Goal: Task Accomplishment & Management: Complete application form

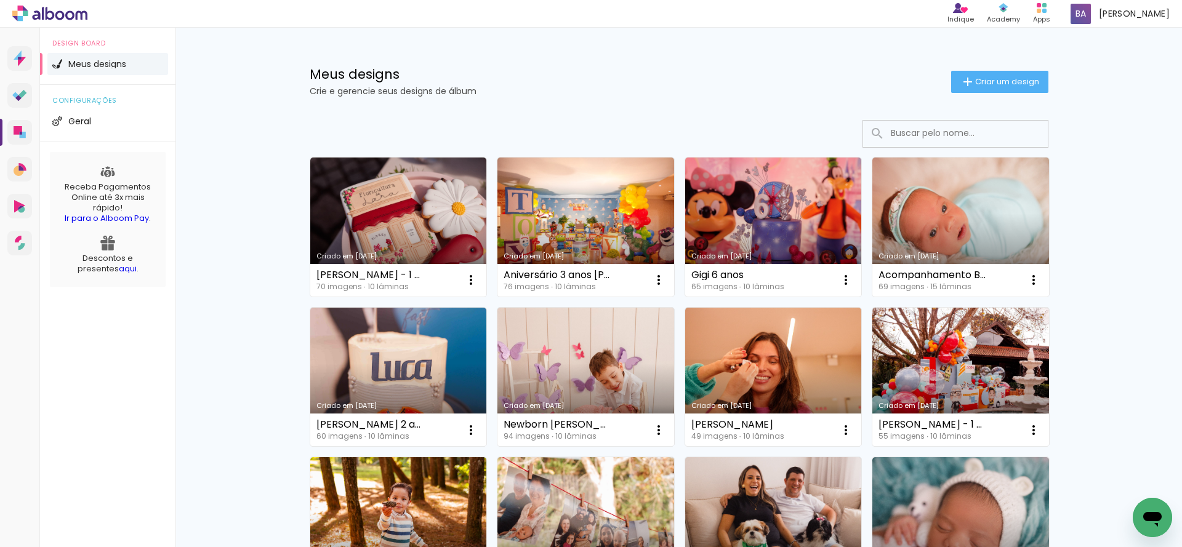
click at [954, 129] on input at bounding box center [973, 133] width 176 height 25
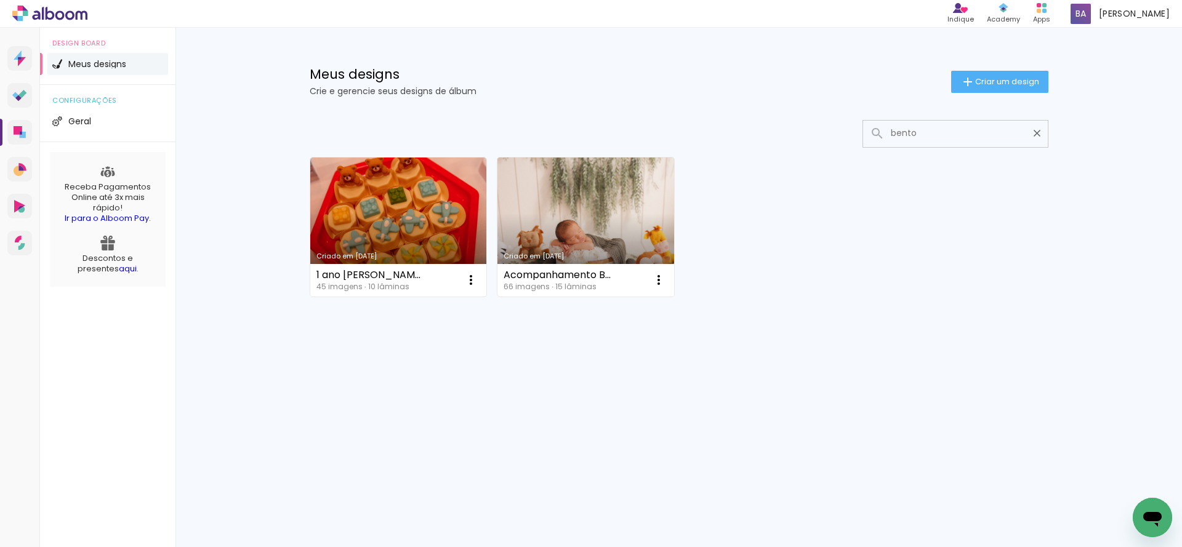
type input "bento"
type paper-input "bento"
click at [613, 215] on link "Criado em 14/01/25" at bounding box center [586, 227] width 177 height 139
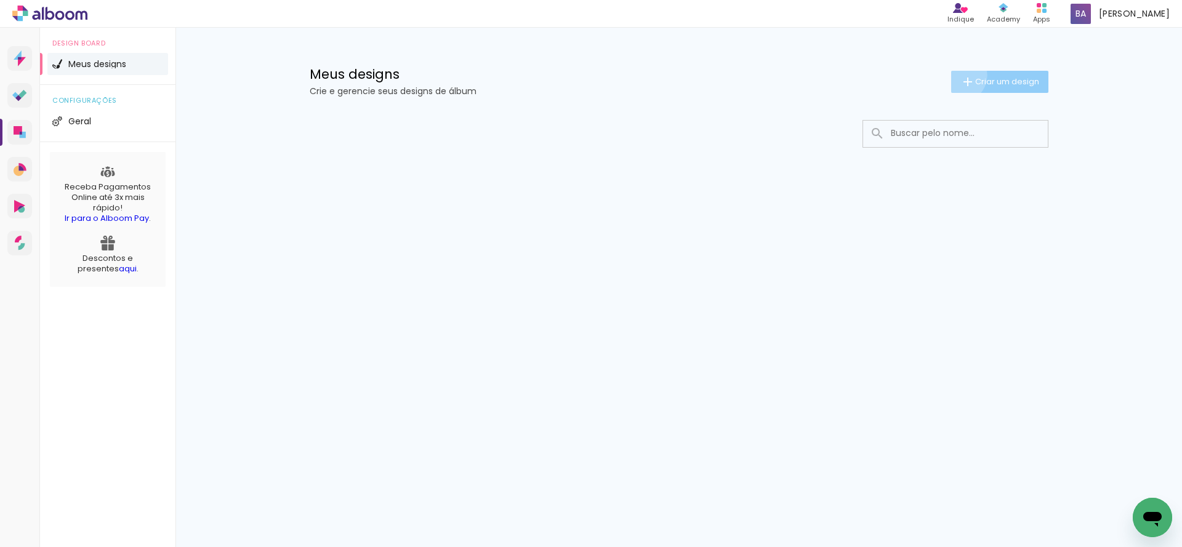
click at [961, 75] on iron-icon at bounding box center [968, 82] width 15 height 15
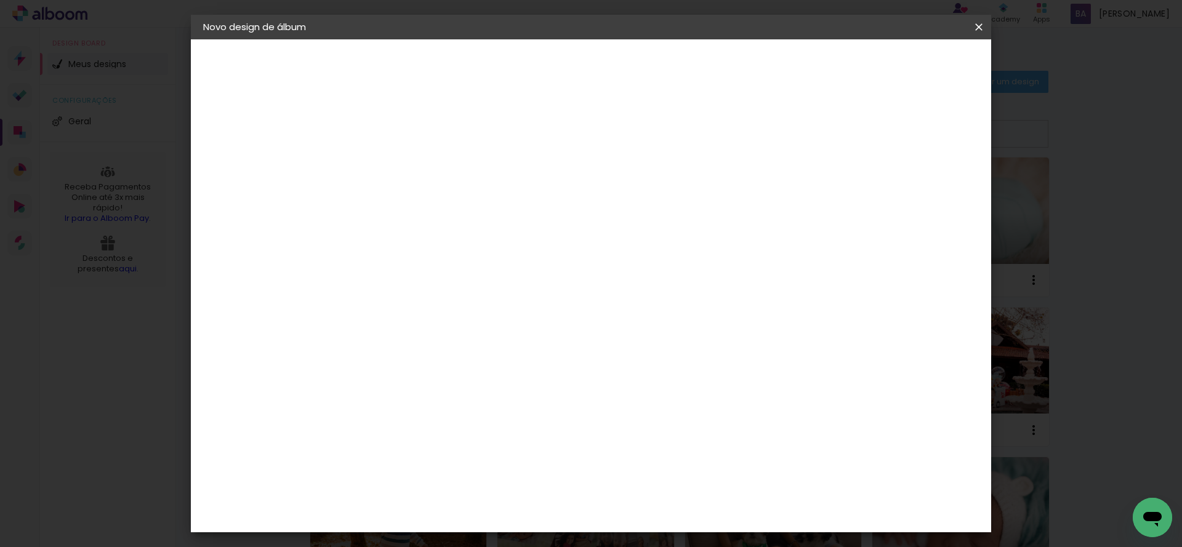
click at [405, 166] on input at bounding box center [405, 165] width 0 height 19
type input "Acompanhamento Soso"
type paper-input "Acompanhamento Soso"
click at [0, 0] on slot "Avançar" at bounding box center [0, 0] width 0 height 0
click at [484, 228] on input at bounding box center [436, 234] width 124 height 15
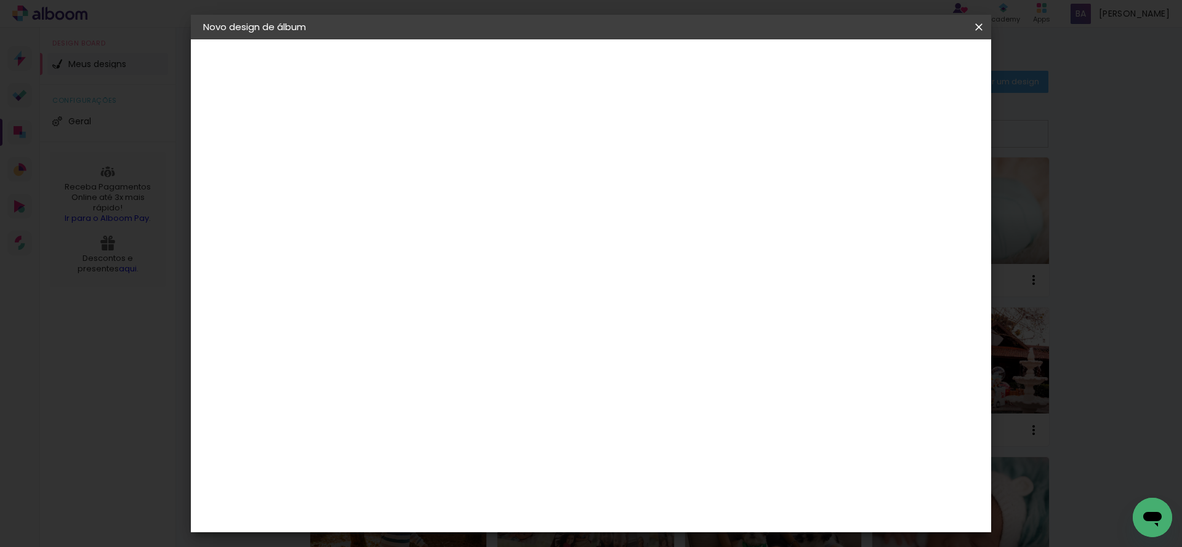
type input "tic"
type paper-input "tic"
click at [436, 280] on div "Ticcolor" at bounding box center [416, 278] width 39 height 10
click at [0, 0] on slot "Avançar" at bounding box center [0, 0] width 0 height 0
click at [453, 205] on input "text" at bounding box center [429, 214] width 48 height 19
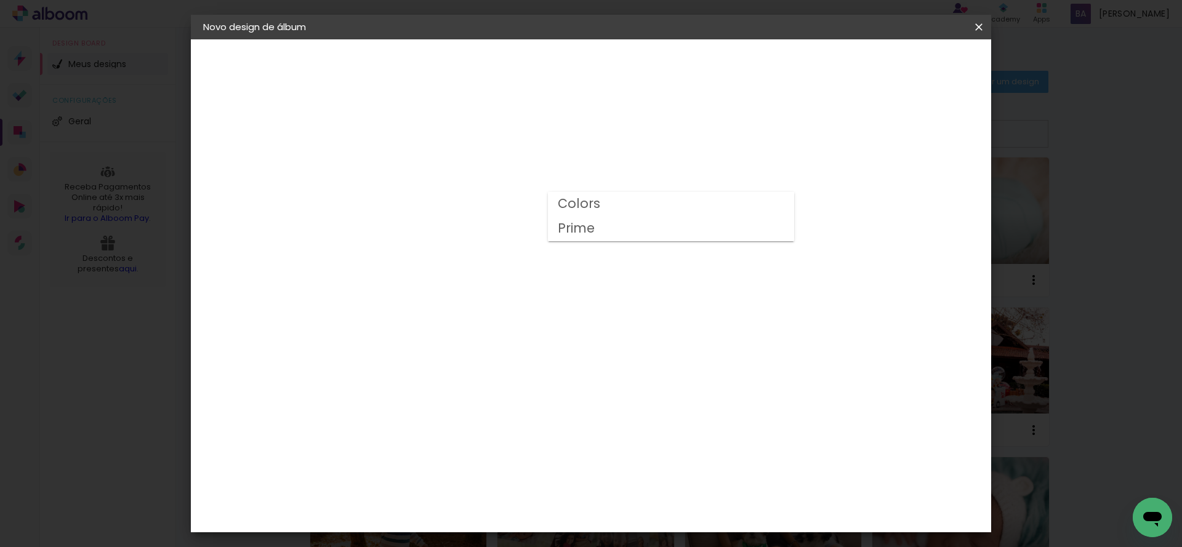
click at [600, 222] on paper-item "Prime" at bounding box center [671, 229] width 246 height 25
type input "Prime"
click at [488, 318] on span "20 × 25" at bounding box center [458, 334] width 57 height 33
click at [0, 0] on slot "Avançar" at bounding box center [0, 0] width 0 height 0
type input "1"
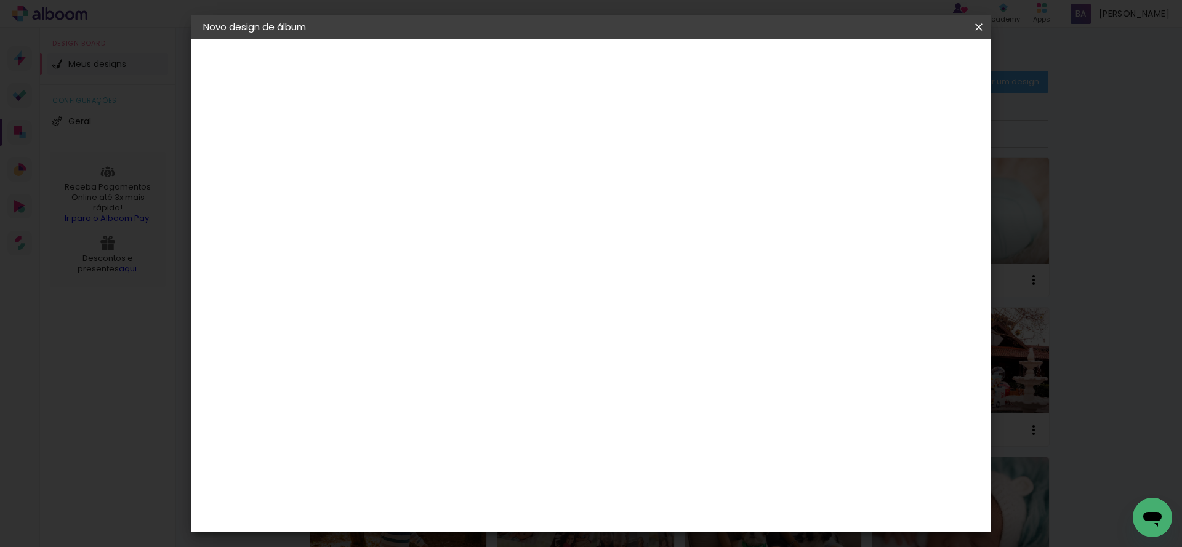
type paper-input "1"
click at [409, 135] on input "1" at bounding box center [395, 132] width 42 height 15
click at [902, 65] on span "Iniciar design" at bounding box center [874, 65] width 56 height 9
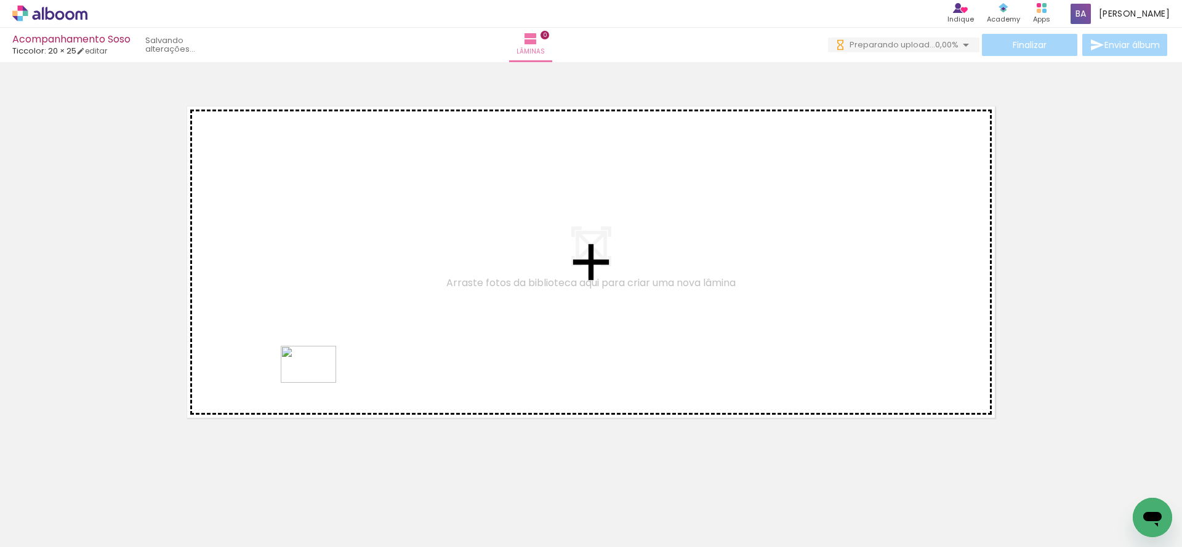
drag, startPoint x: 143, startPoint y: 510, endPoint x: 318, endPoint y: 383, distance: 215.6
click at [318, 383] on quentale-workspace at bounding box center [591, 273] width 1182 height 547
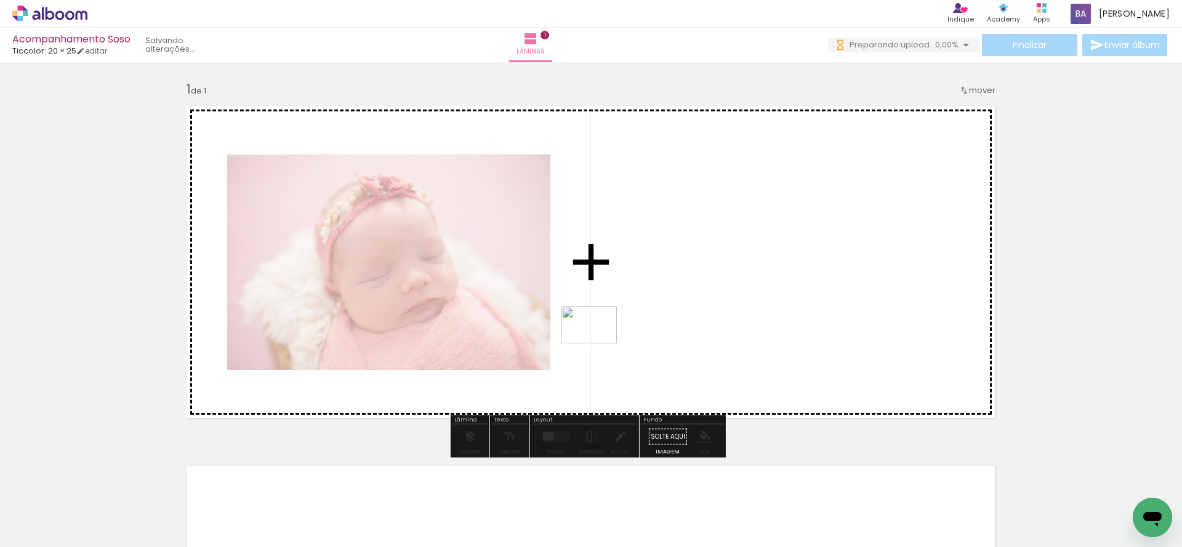
drag, startPoint x: 259, startPoint y: 514, endPoint x: 607, endPoint y: 341, distance: 388.3
click at [607, 341] on quentale-workspace at bounding box center [591, 273] width 1182 height 547
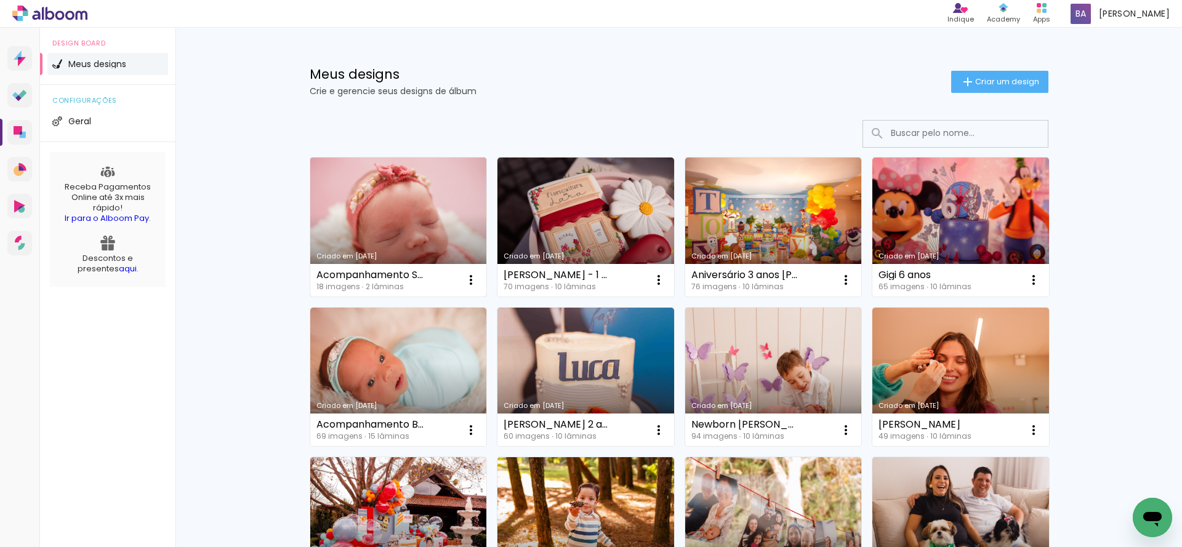
click at [333, 197] on link "Criado em [DATE]" at bounding box center [398, 227] width 177 height 139
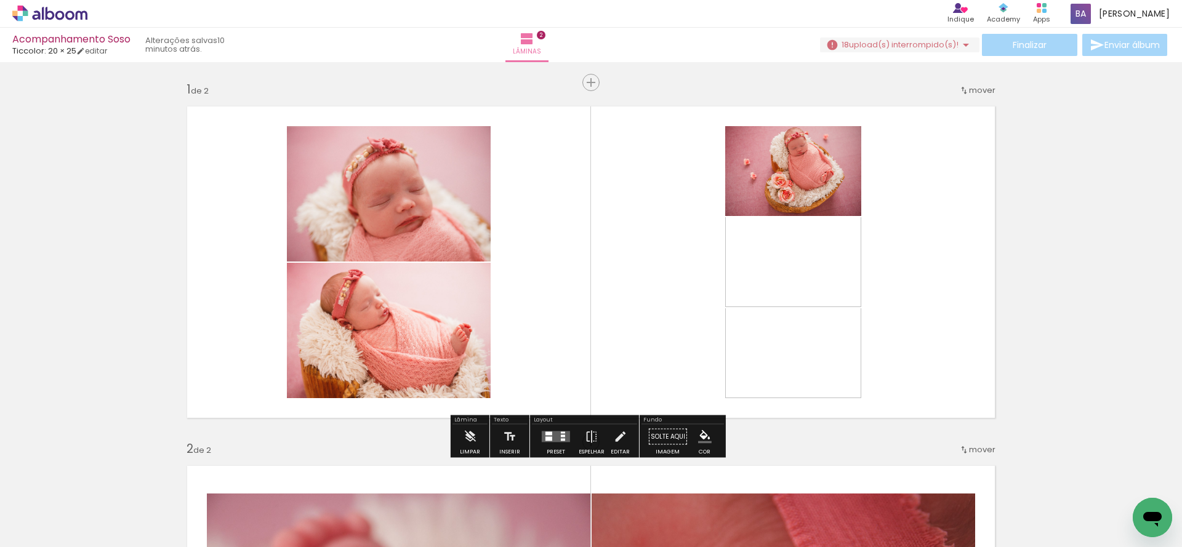
click at [40, 507] on input "Todas as fotos" at bounding box center [34, 510] width 47 height 10
click at [0, 0] on slot "Não utilizadas" at bounding box center [0, 0] width 0 height 0
type input "Não utilizadas"
click at [891, 50] on paper-button "18 upload(s) interrompido(s)! 0,00%" at bounding box center [900, 45] width 160 height 15
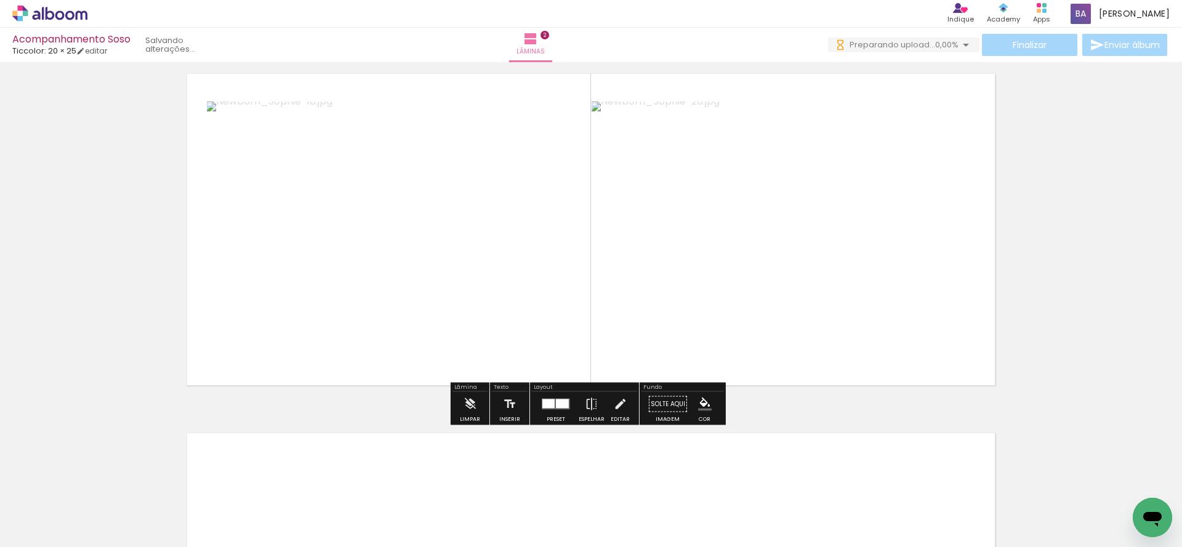
scroll to position [477, 0]
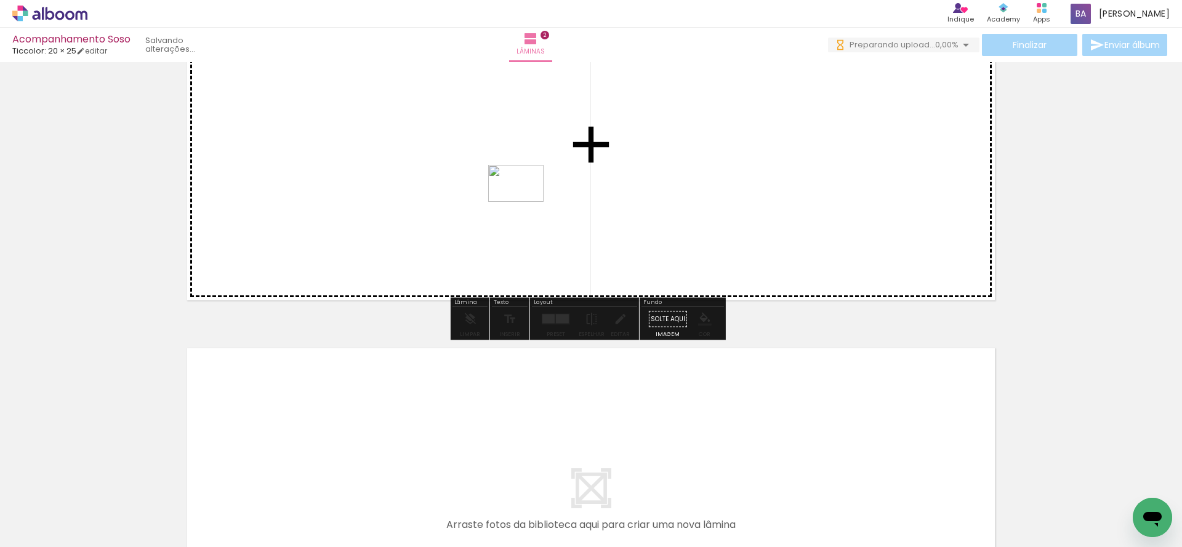
drag, startPoint x: 471, startPoint y: 506, endPoint x: 525, endPoint y: 202, distance: 308.4
click at [525, 202] on quentale-workspace at bounding box center [591, 273] width 1182 height 547
drag, startPoint x: 495, startPoint y: 514, endPoint x: 660, endPoint y: 182, distance: 370.4
click at [660, 182] on quentale-workspace at bounding box center [591, 273] width 1182 height 547
drag, startPoint x: 604, startPoint y: 506, endPoint x: 592, endPoint y: 219, distance: 287.8
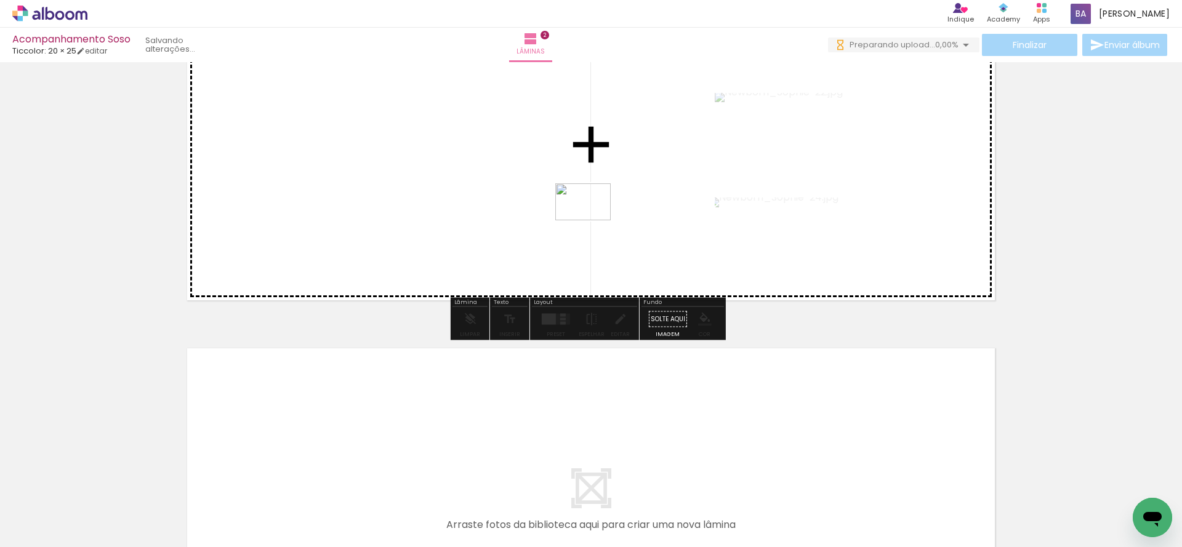
click at [592, 219] on quentale-workspace at bounding box center [591, 273] width 1182 height 547
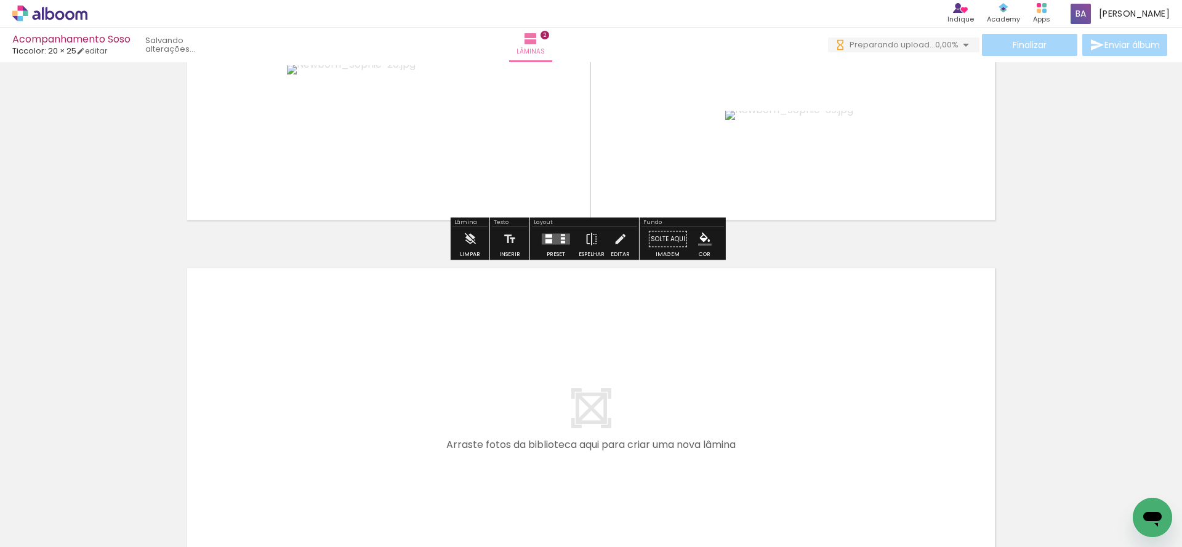
scroll to position [672, 0]
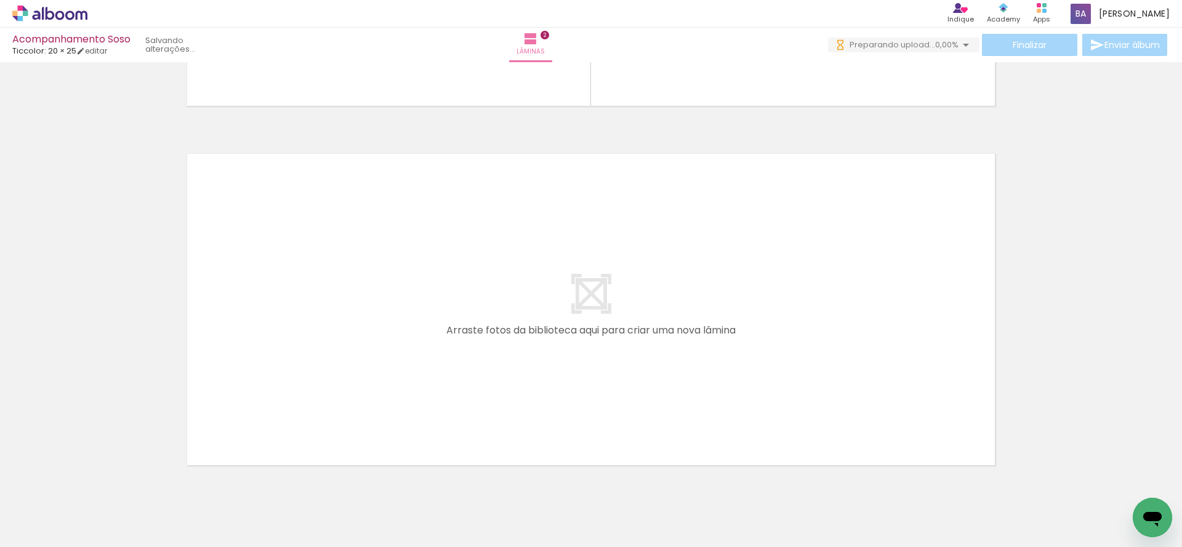
click at [103, 483] on iron-icon at bounding box center [96, 481] width 13 height 13
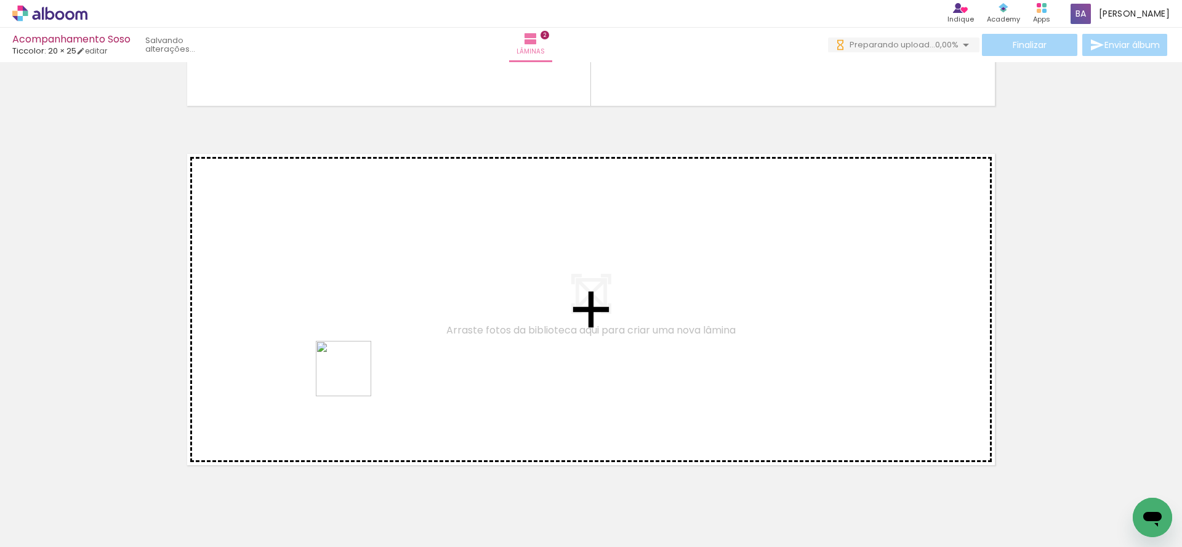
drag, startPoint x: 126, startPoint y: 512, endPoint x: 393, endPoint y: 348, distance: 313.0
click at [393, 348] on quentale-workspace at bounding box center [591, 273] width 1182 height 547
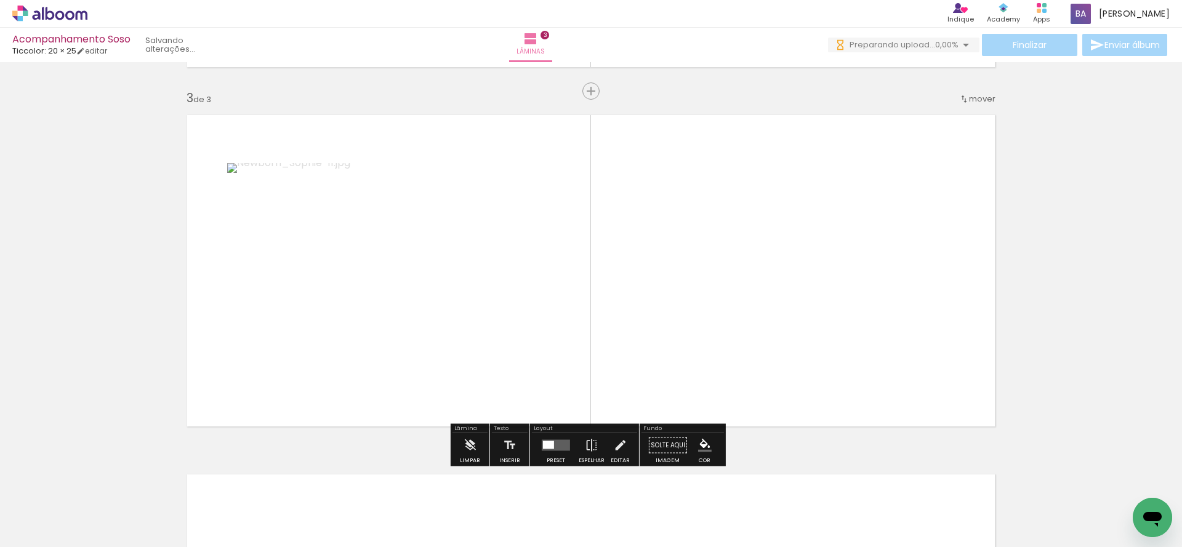
scroll to position [715, 0]
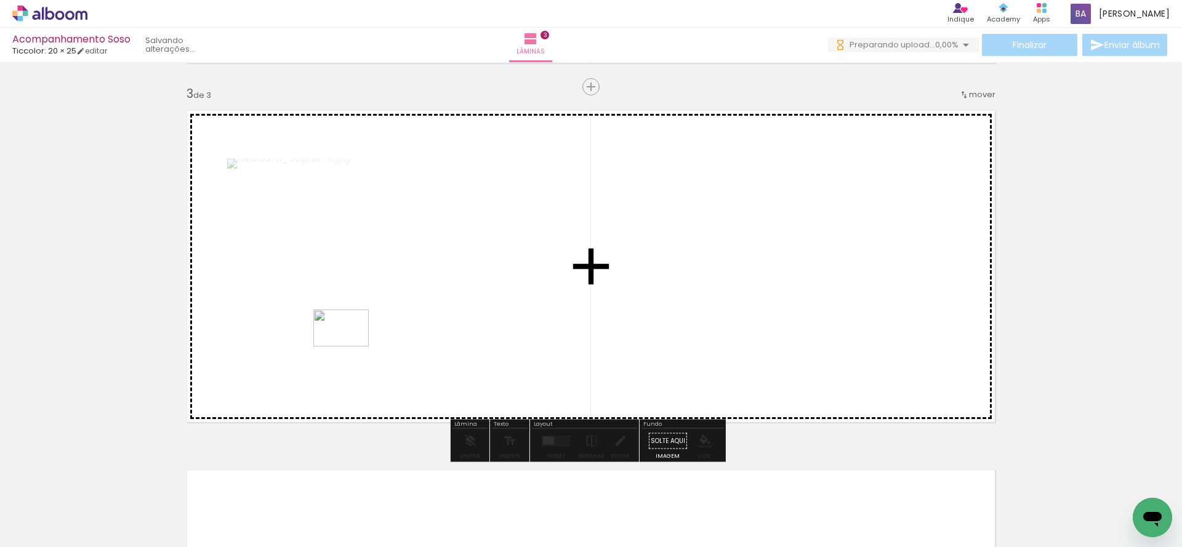
drag, startPoint x: 187, startPoint y: 514, endPoint x: 350, endPoint y: 347, distance: 233.9
click at [350, 347] on quentale-workspace at bounding box center [591, 273] width 1182 height 547
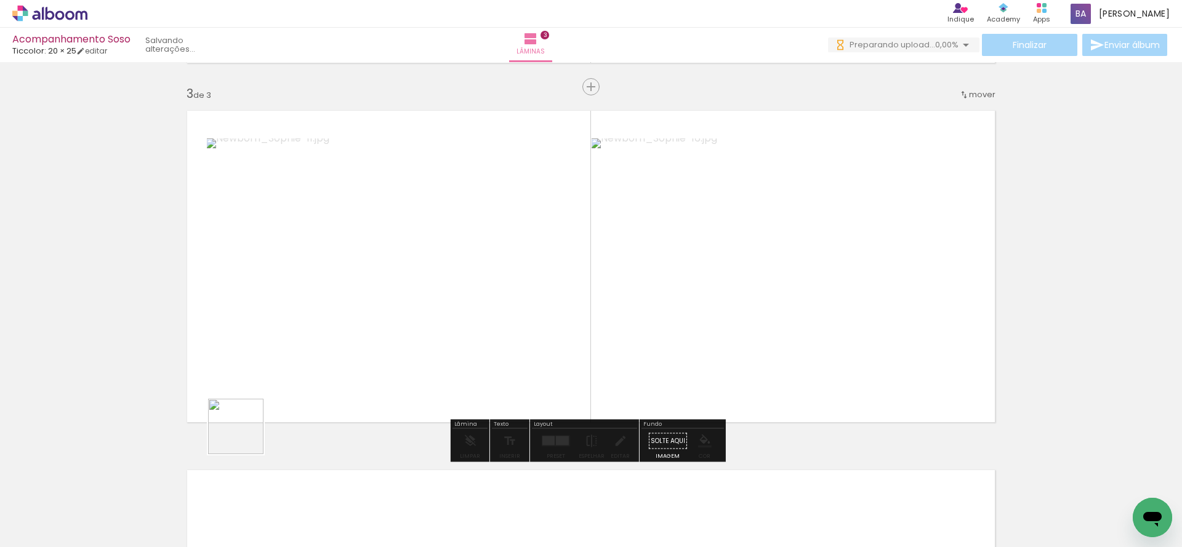
drag, startPoint x: 137, startPoint y: 510, endPoint x: 376, endPoint y: 385, distance: 270.2
click at [376, 385] on quentale-workspace at bounding box center [591, 273] width 1182 height 547
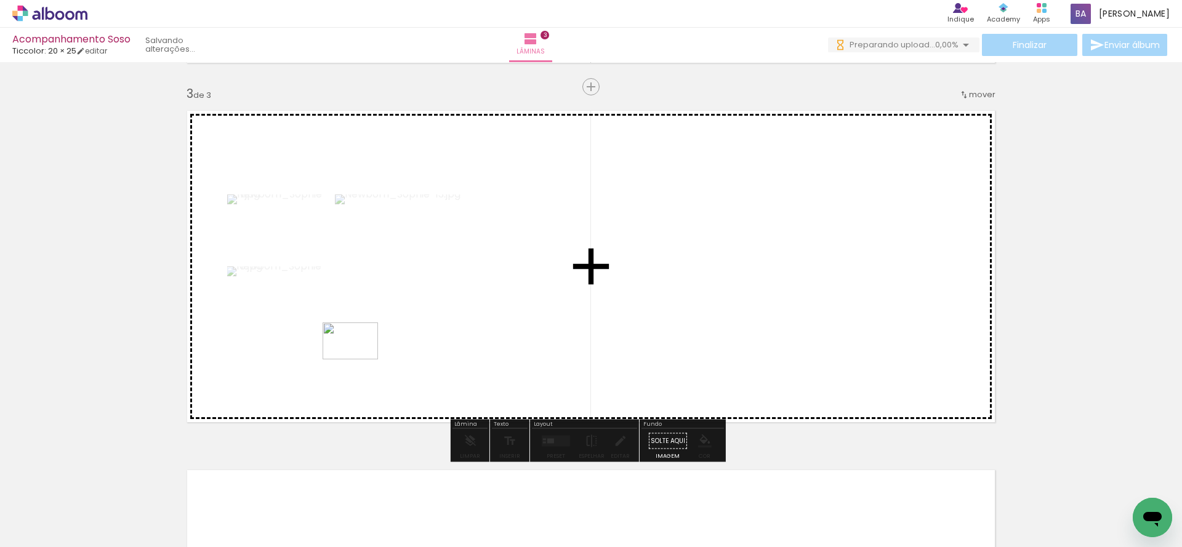
drag, startPoint x: 119, startPoint y: 512, endPoint x: 365, endPoint y: 353, distance: 292.3
click at [365, 353] on quentale-workspace at bounding box center [591, 273] width 1182 height 547
drag, startPoint x: 147, startPoint y: 501, endPoint x: 360, endPoint y: 369, distance: 250.5
click at [360, 369] on quentale-workspace at bounding box center [591, 273] width 1182 height 547
drag, startPoint x: 199, startPoint y: 499, endPoint x: 426, endPoint y: 302, distance: 300.7
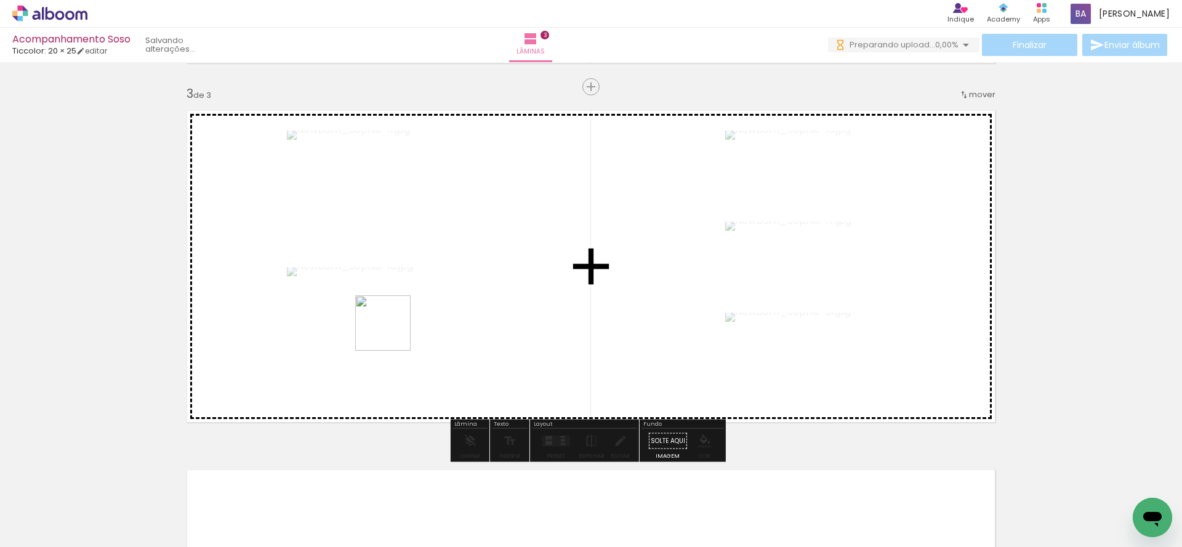
click at [426, 302] on quentale-workspace at bounding box center [591, 273] width 1182 height 547
drag, startPoint x: 142, startPoint y: 502, endPoint x: 412, endPoint y: 377, distance: 297.9
click at [412, 377] on quentale-workspace at bounding box center [591, 273] width 1182 height 547
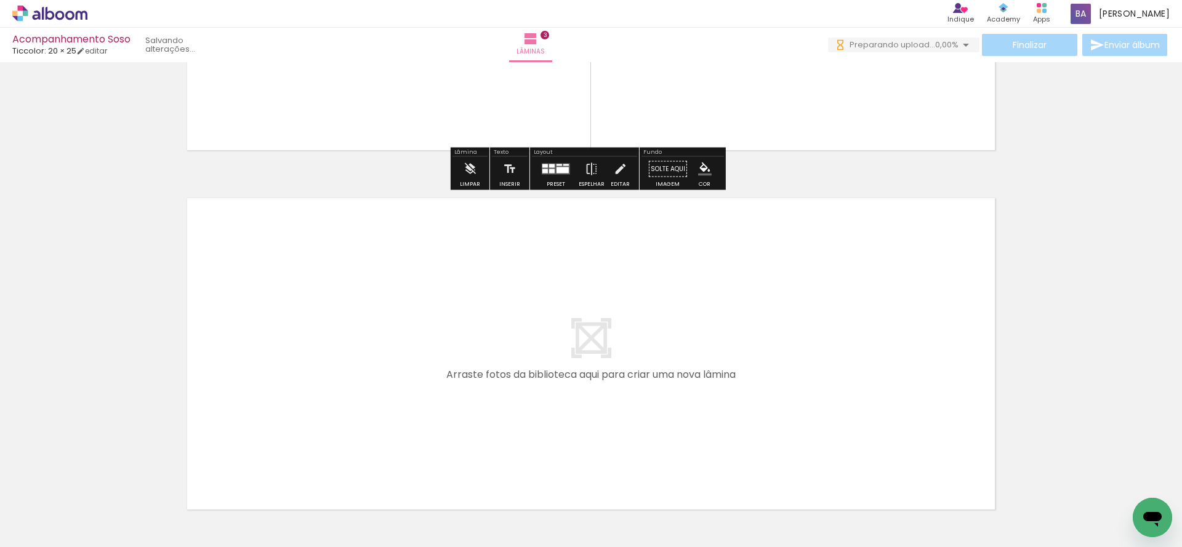
scroll to position [1078, 0]
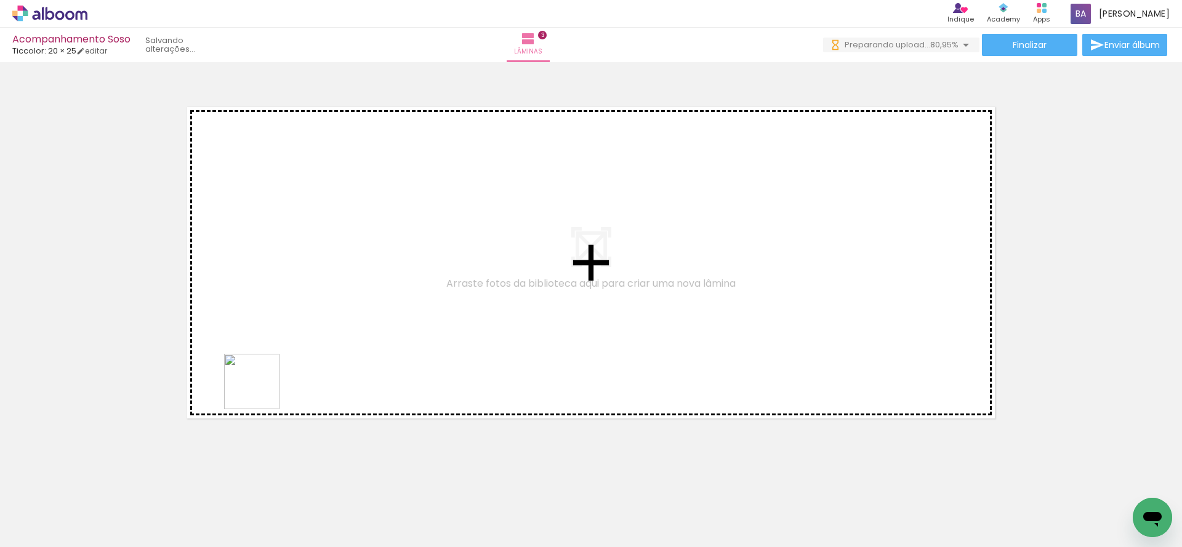
drag, startPoint x: 139, startPoint y: 506, endPoint x: 288, endPoint y: 364, distance: 205.6
click at [288, 364] on quentale-workspace at bounding box center [591, 273] width 1182 height 547
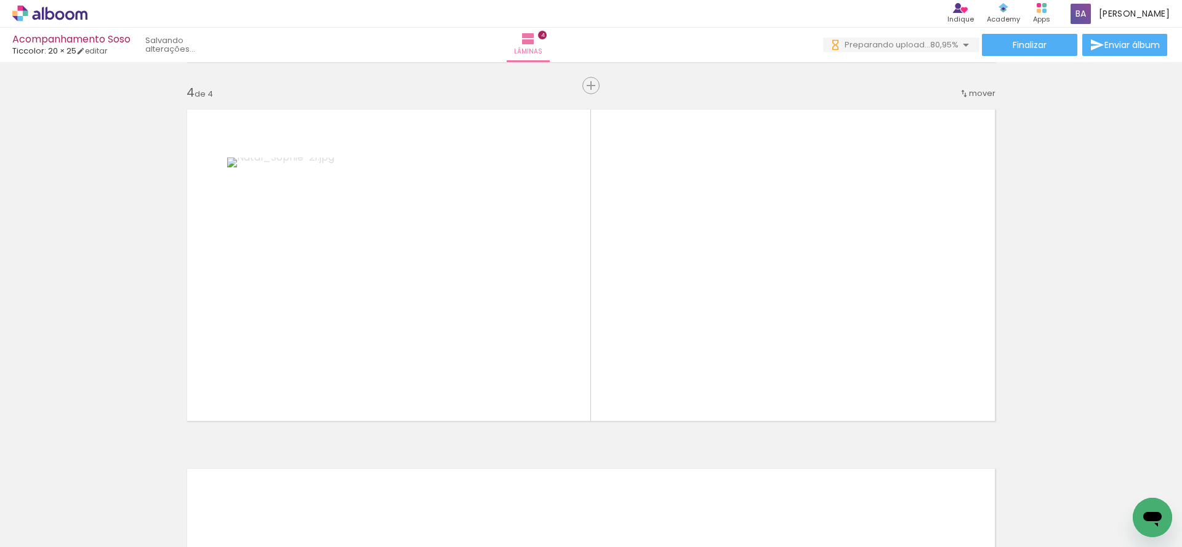
scroll to position [1075, 0]
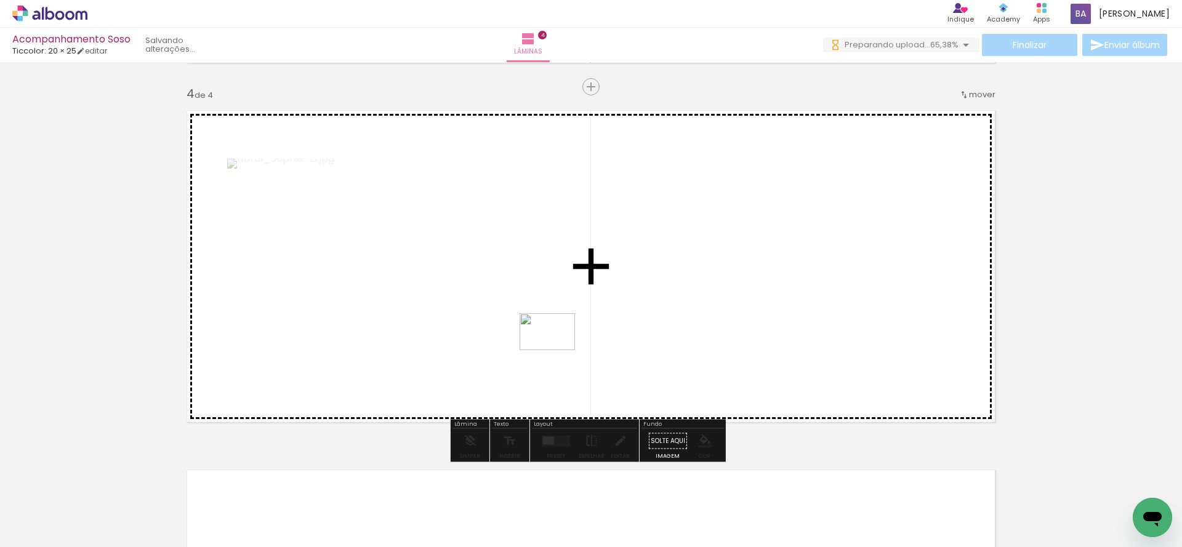
drag, startPoint x: 288, startPoint y: 510, endPoint x: 557, endPoint y: 350, distance: 312.3
click at [557, 350] on quentale-workspace at bounding box center [591, 273] width 1182 height 547
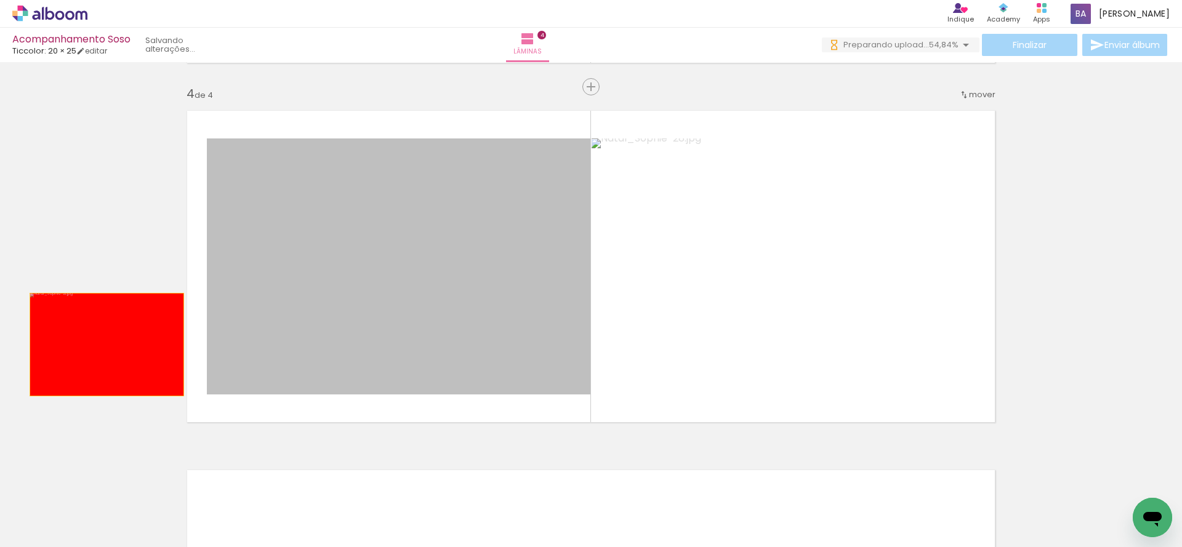
drag, startPoint x: 421, startPoint y: 329, endPoint x: 101, endPoint y: 345, distance: 320.6
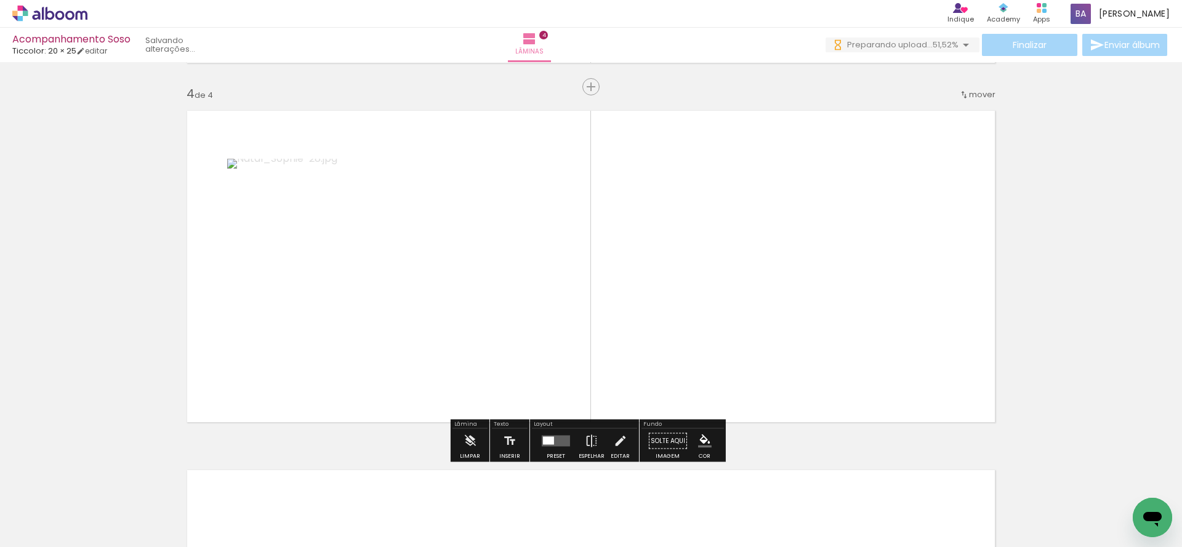
scroll to position [0, 0]
click at [100, 480] on iron-icon at bounding box center [96, 481] width 13 height 13
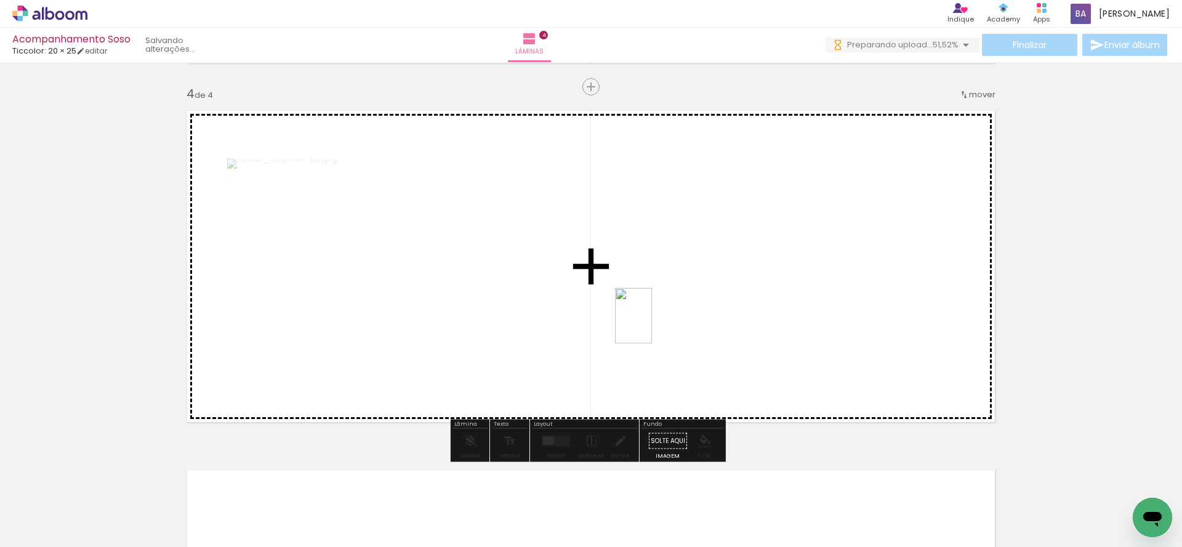
drag, startPoint x: 131, startPoint y: 525, endPoint x: 653, endPoint y: 325, distance: 559.1
click at [653, 325] on quentale-workspace at bounding box center [591, 273] width 1182 height 547
drag, startPoint x: 271, startPoint y: 513, endPoint x: 550, endPoint y: 349, distance: 323.8
click at [550, 349] on quentale-workspace at bounding box center [591, 273] width 1182 height 547
drag, startPoint x: 329, startPoint y: 511, endPoint x: 551, endPoint y: 344, distance: 276.6
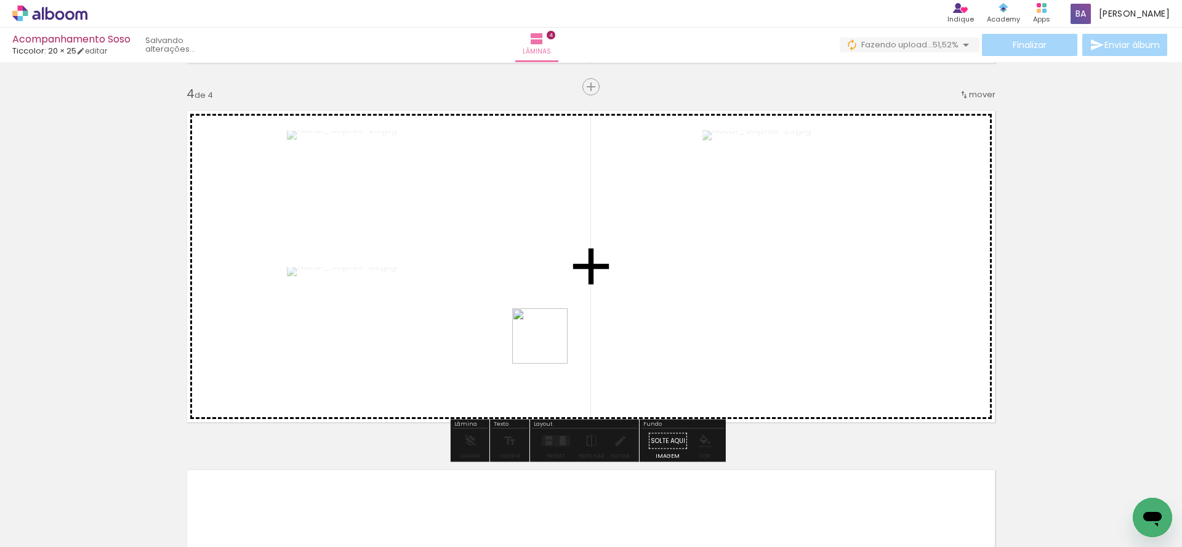
click at [551, 344] on quentale-workspace at bounding box center [591, 273] width 1182 height 547
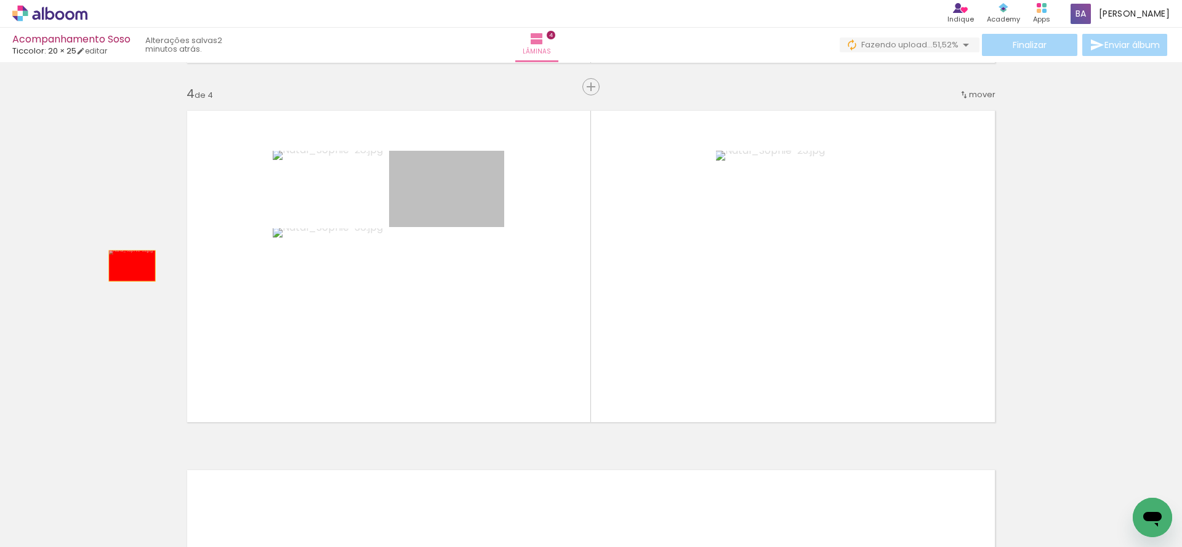
drag, startPoint x: 457, startPoint y: 204, endPoint x: 127, endPoint y: 266, distance: 335.8
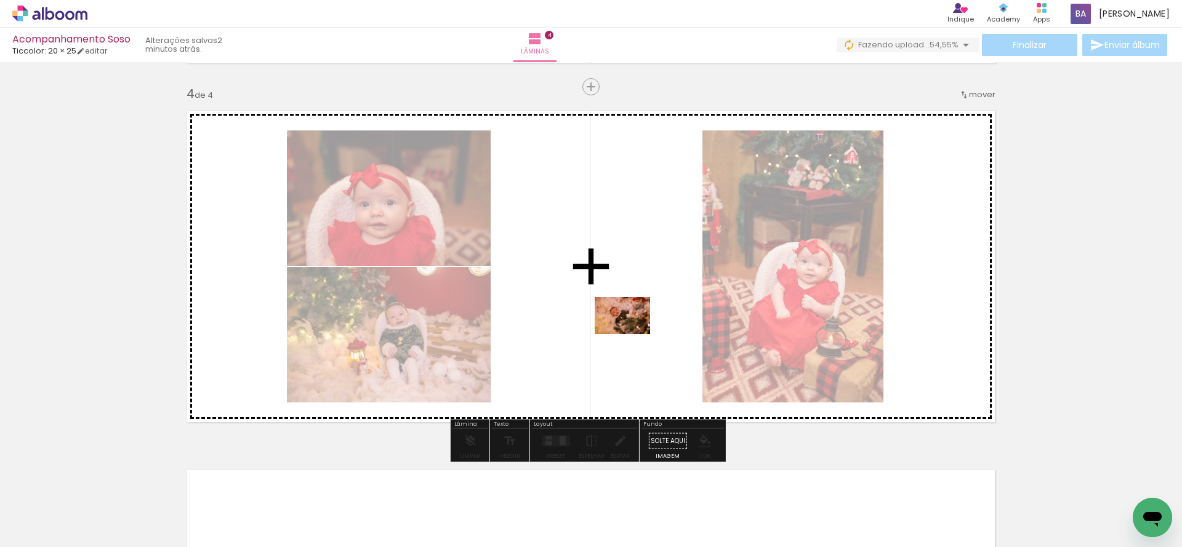
drag, startPoint x: 761, startPoint y: 517, endPoint x: 632, endPoint y: 334, distance: 223.2
click at [632, 334] on quentale-workspace at bounding box center [591, 273] width 1182 height 547
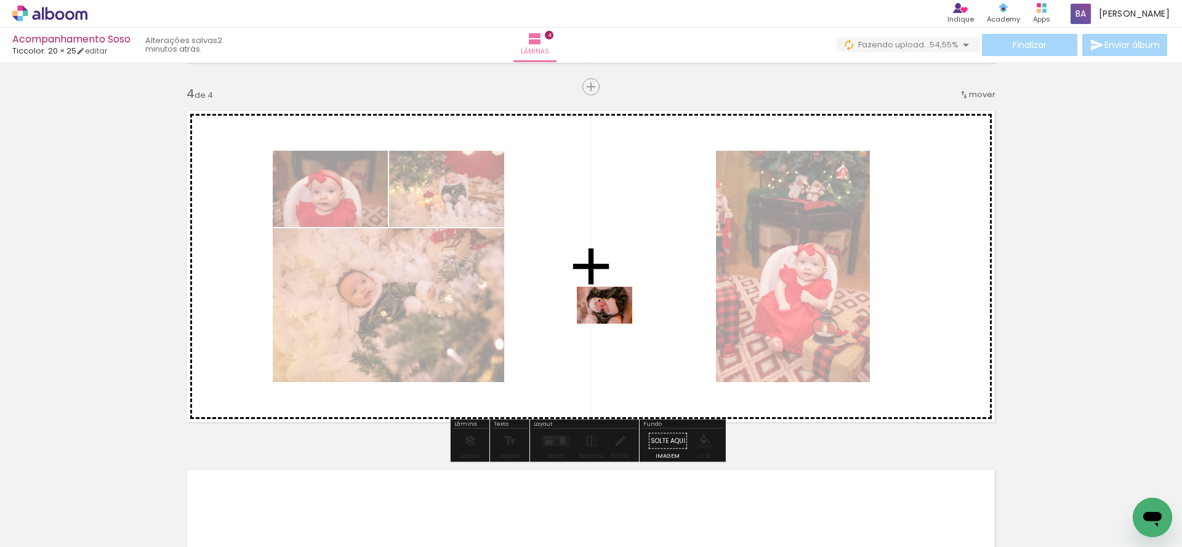
drag, startPoint x: 335, startPoint y: 517, endPoint x: 614, endPoint y: 324, distance: 339.1
click at [614, 324] on quentale-workspace at bounding box center [591, 273] width 1182 height 547
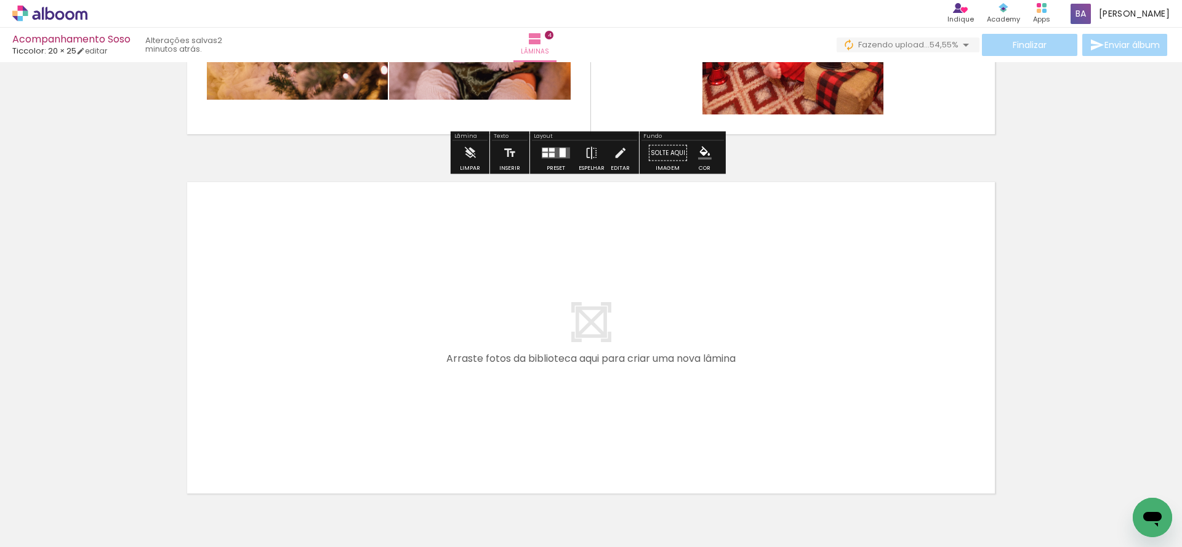
scroll to position [1438, 0]
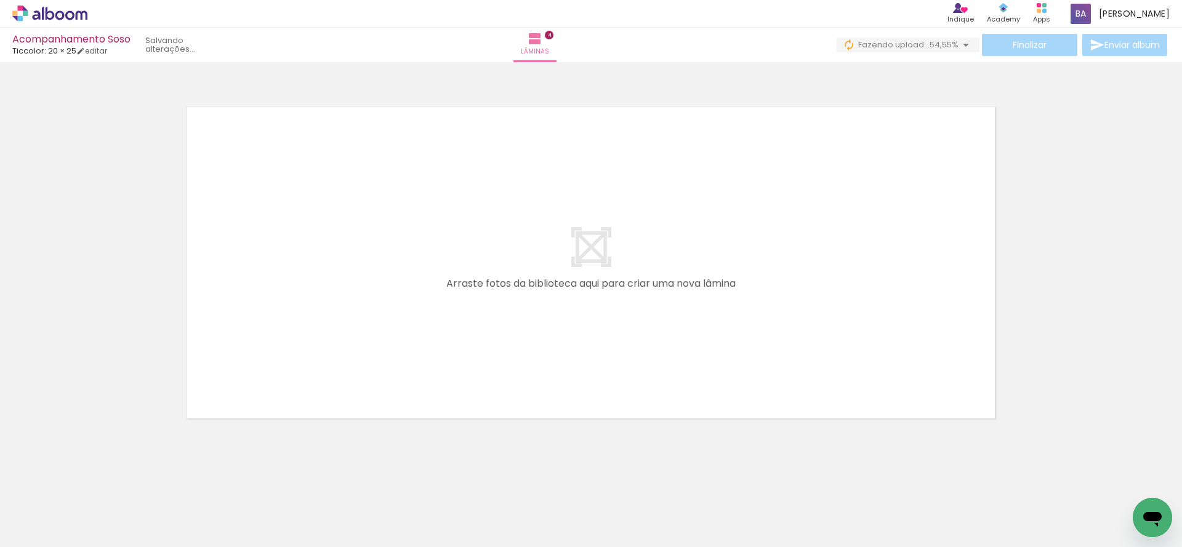
click at [102, 485] on iron-icon at bounding box center [96, 481] width 13 height 13
click at [104, 488] on paper-icon-button at bounding box center [96, 481] width 15 height 15
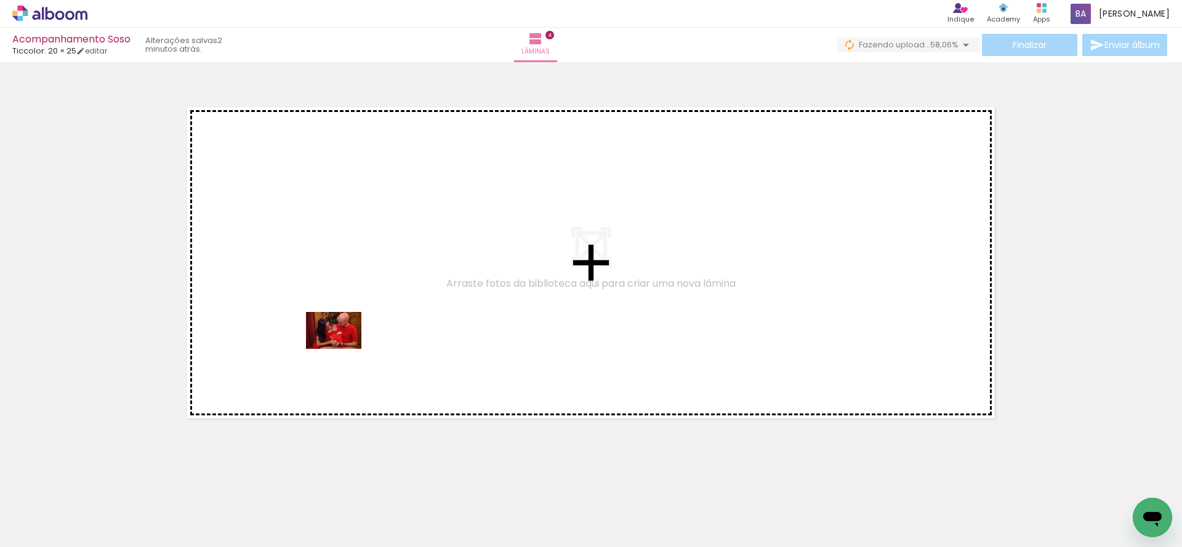
drag, startPoint x: 142, startPoint y: 514, endPoint x: 343, endPoint y: 349, distance: 259.5
click at [343, 349] on quentale-workspace at bounding box center [591, 273] width 1182 height 547
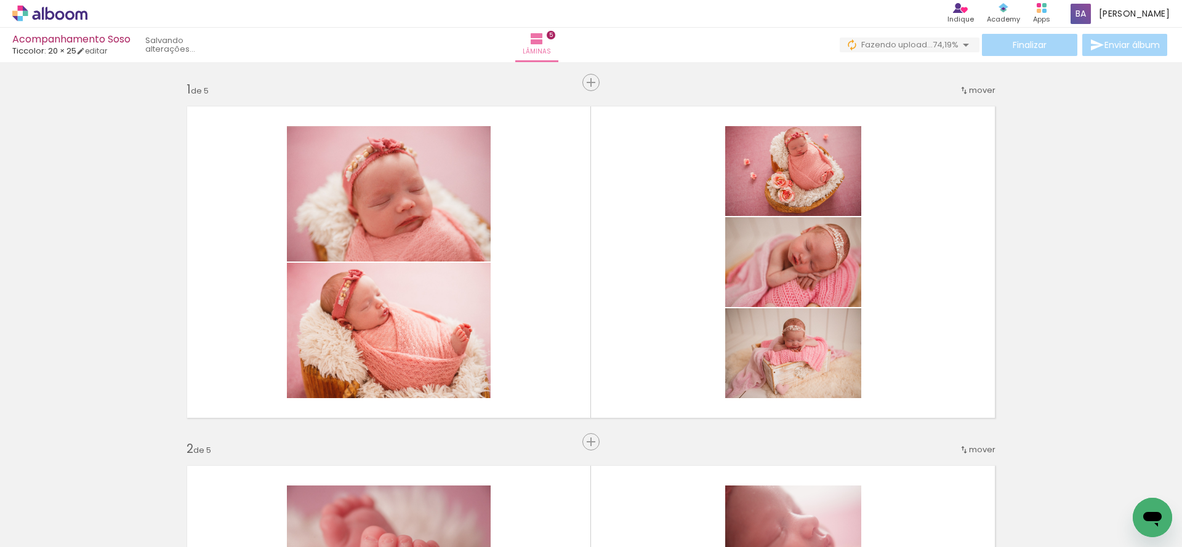
scroll to position [1541, 0]
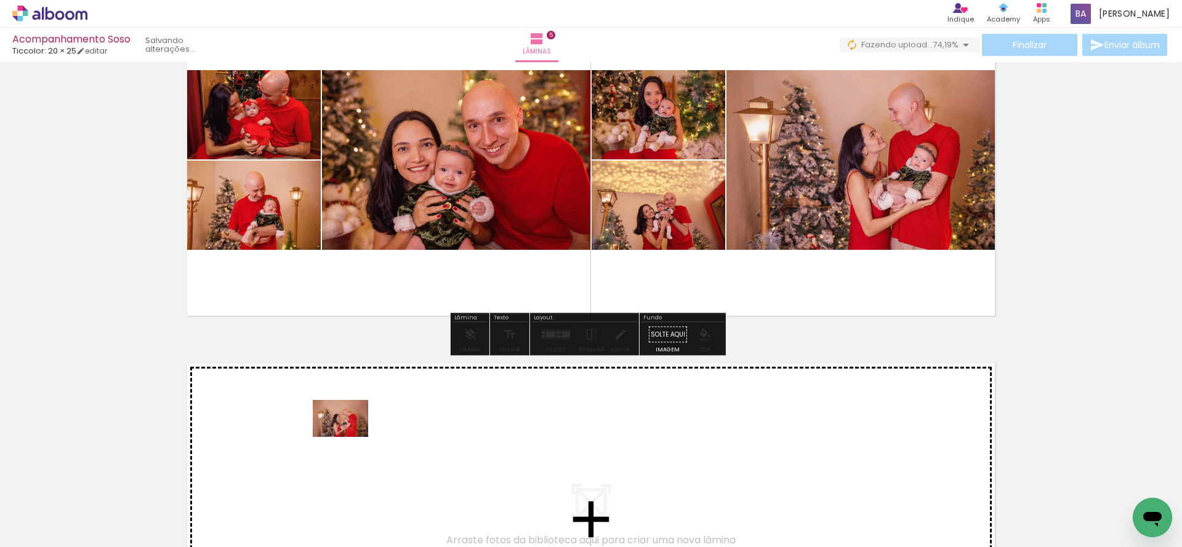
drag, startPoint x: 267, startPoint y: 506, endPoint x: 350, endPoint y: 437, distance: 108.0
click at [350, 437] on quentale-workspace at bounding box center [591, 273] width 1182 height 547
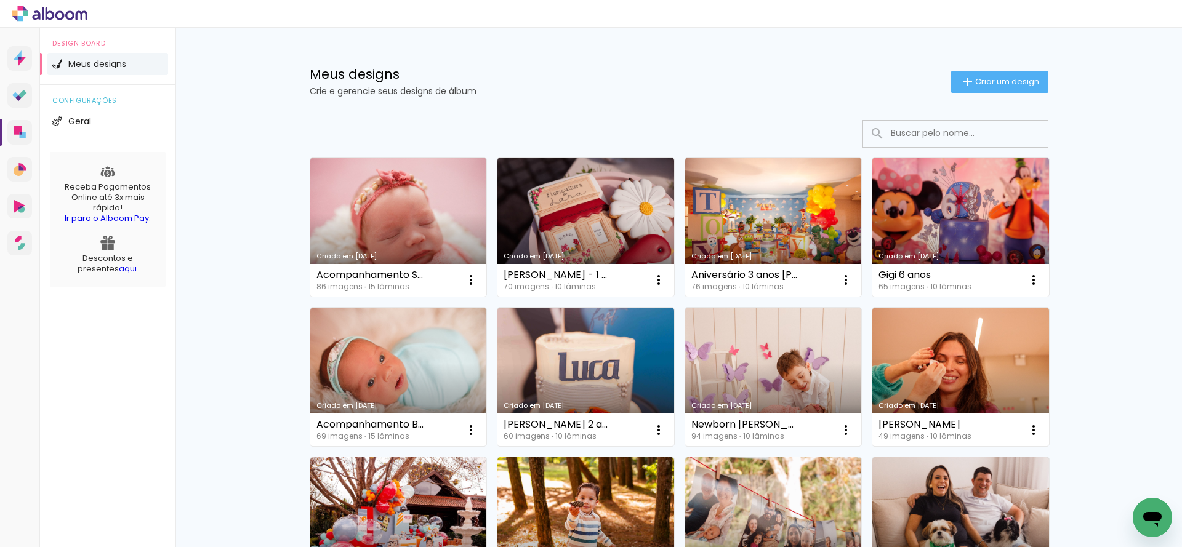
click at [926, 139] on input at bounding box center [973, 133] width 176 height 25
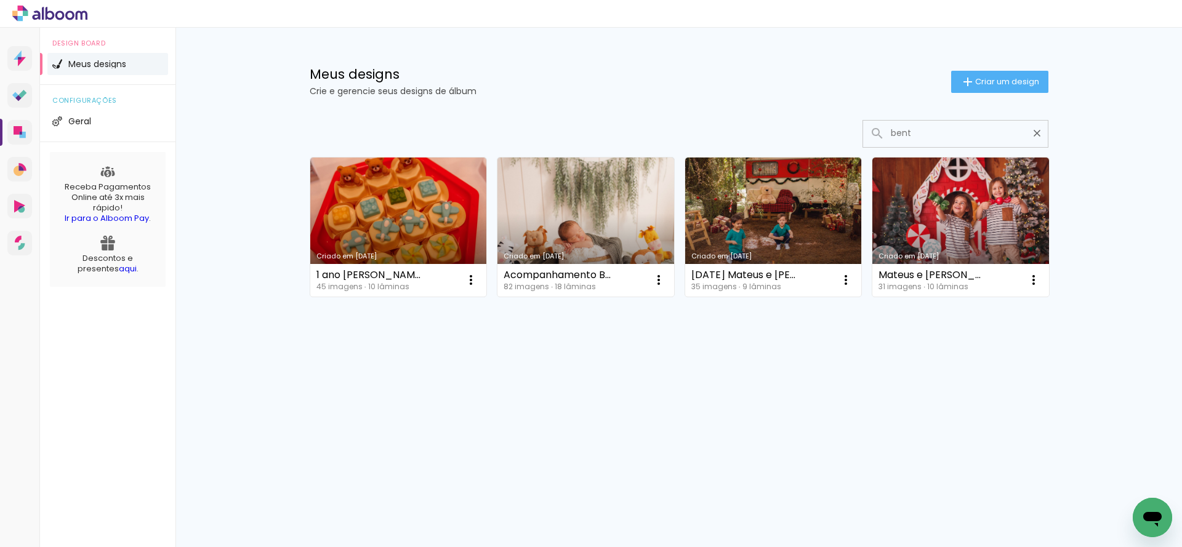
type input "bento"
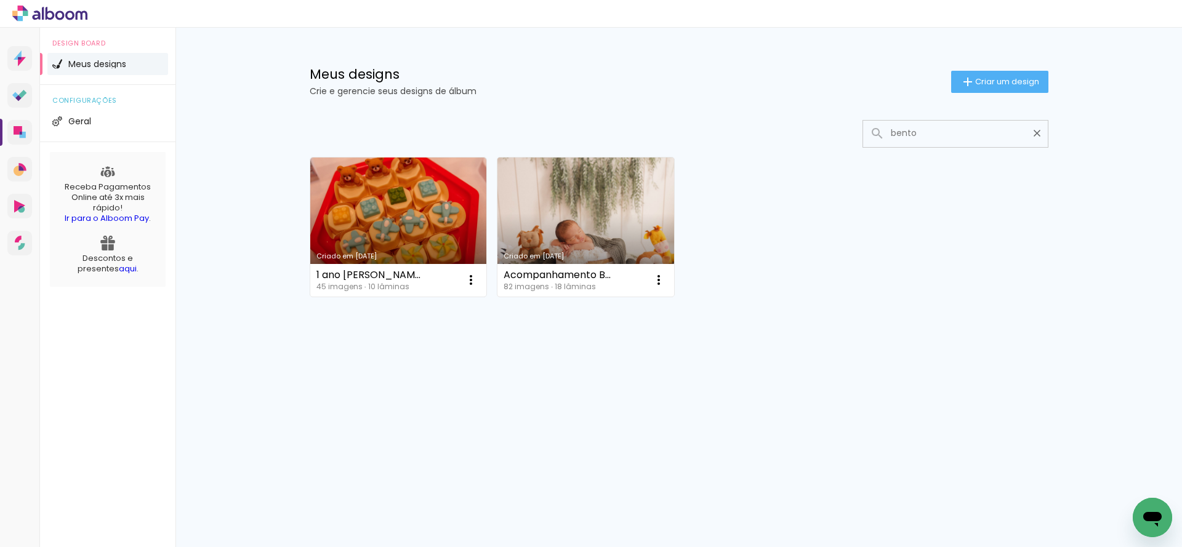
click at [608, 179] on link "Criado em [DATE]" at bounding box center [586, 227] width 177 height 139
